Goal: Task Accomplishment & Management: Complete application form

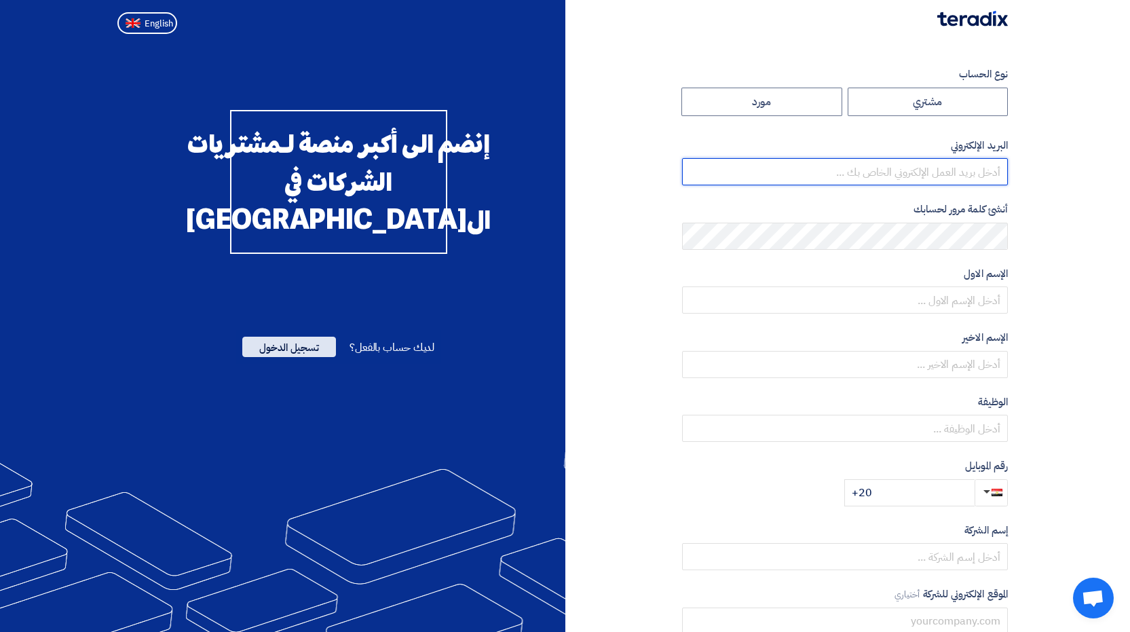
type input "[EMAIL_ADDRESS][DOMAIN_NAME]"
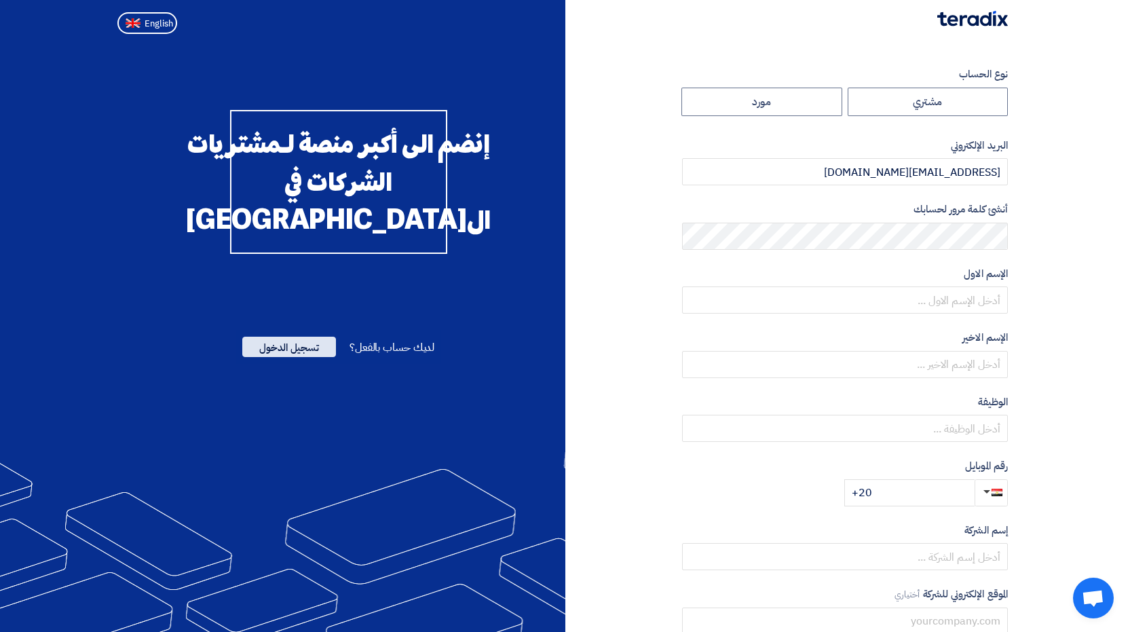
click at [281, 357] on span "تسجيل الدخول" at bounding box center [289, 347] width 94 height 20
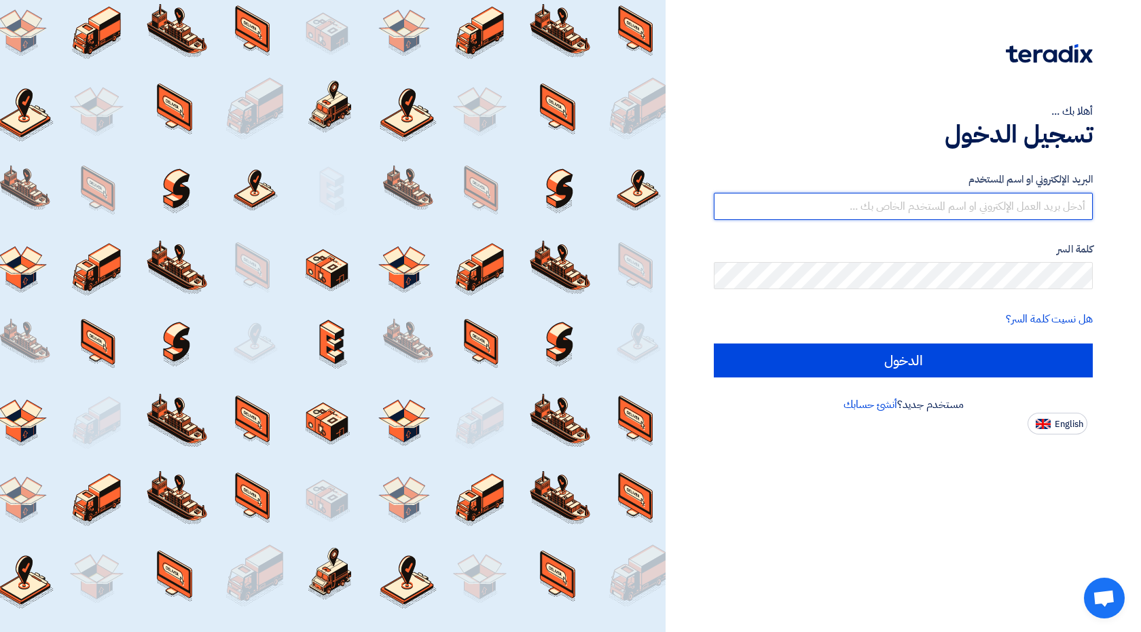
type input "[EMAIL_ADDRESS][DOMAIN_NAME]"
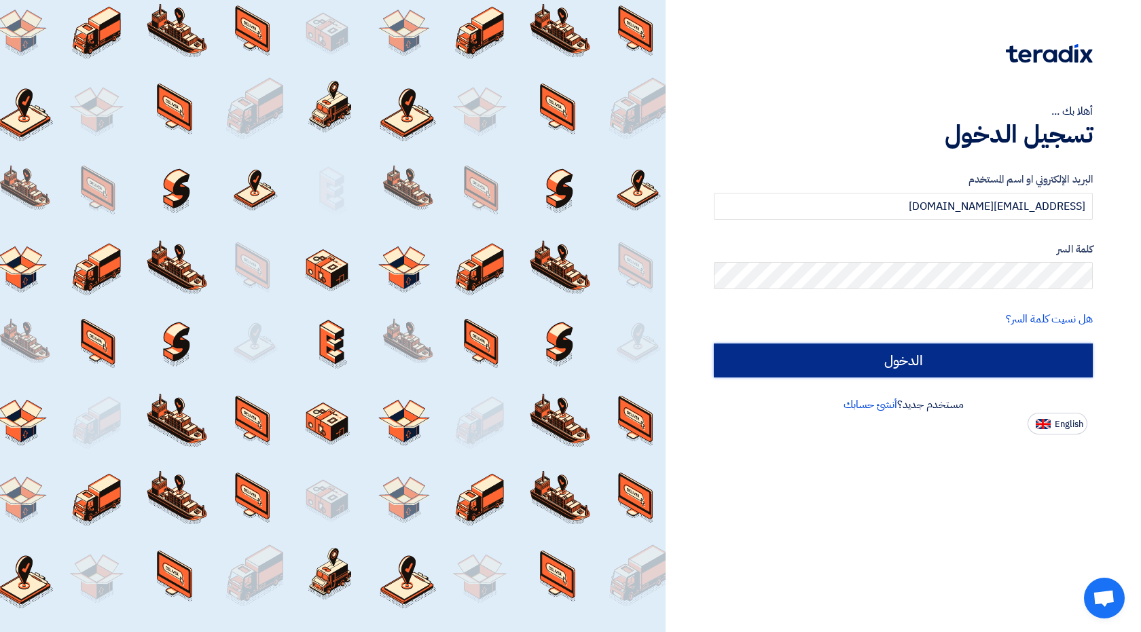
click at [899, 358] on input "الدخول" at bounding box center [903, 361] width 379 height 34
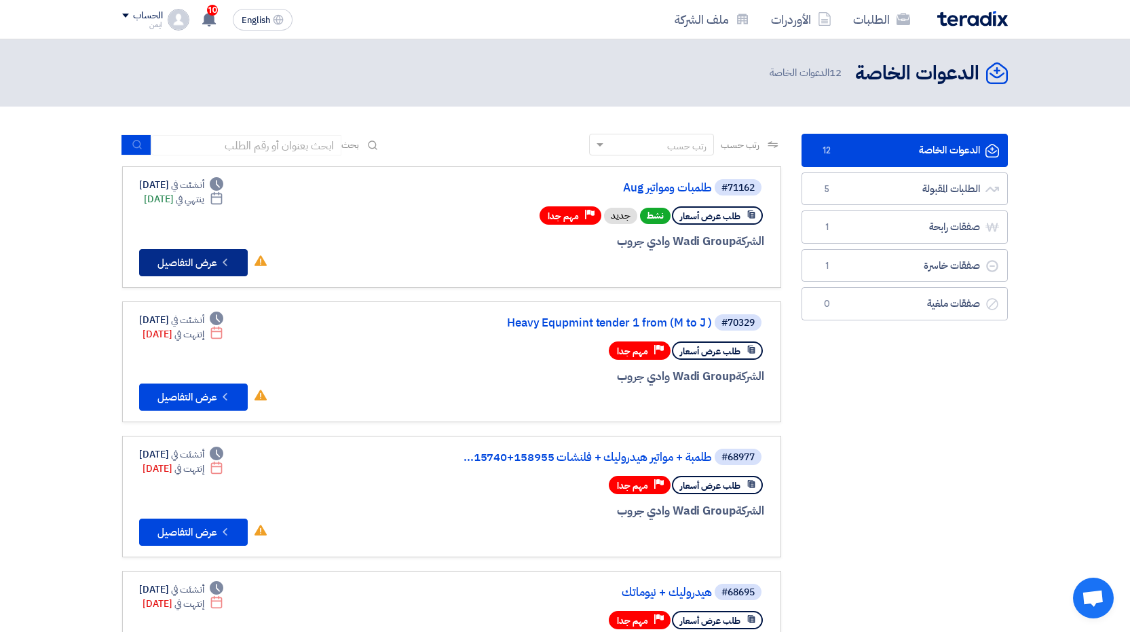
click at [215, 264] on button "Check details عرض التفاصيل" at bounding box center [193, 262] width 109 height 27
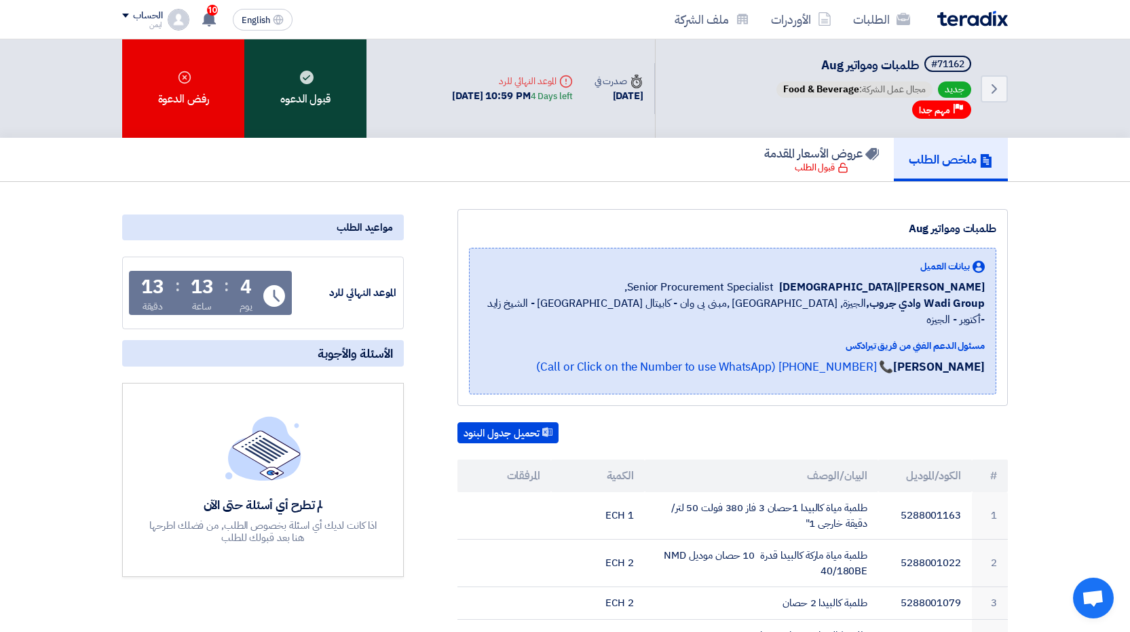
click at [293, 105] on div "قبول الدعوه" at bounding box center [305, 88] width 122 height 98
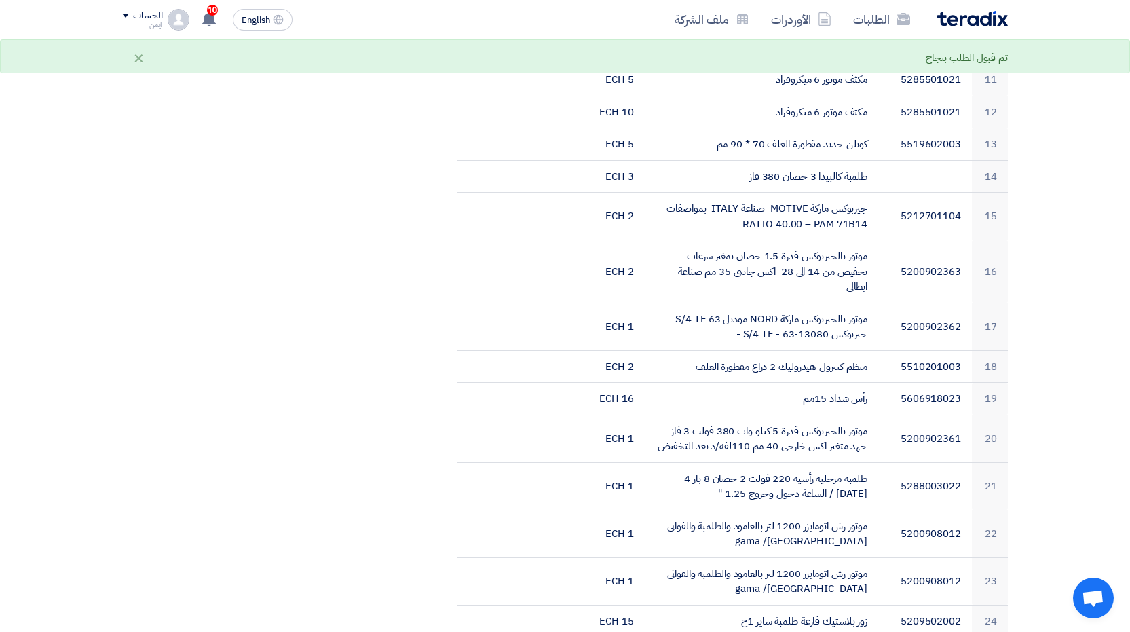
scroll to position [815, 0]
